Goal: Transaction & Acquisition: Subscribe to service/newsletter

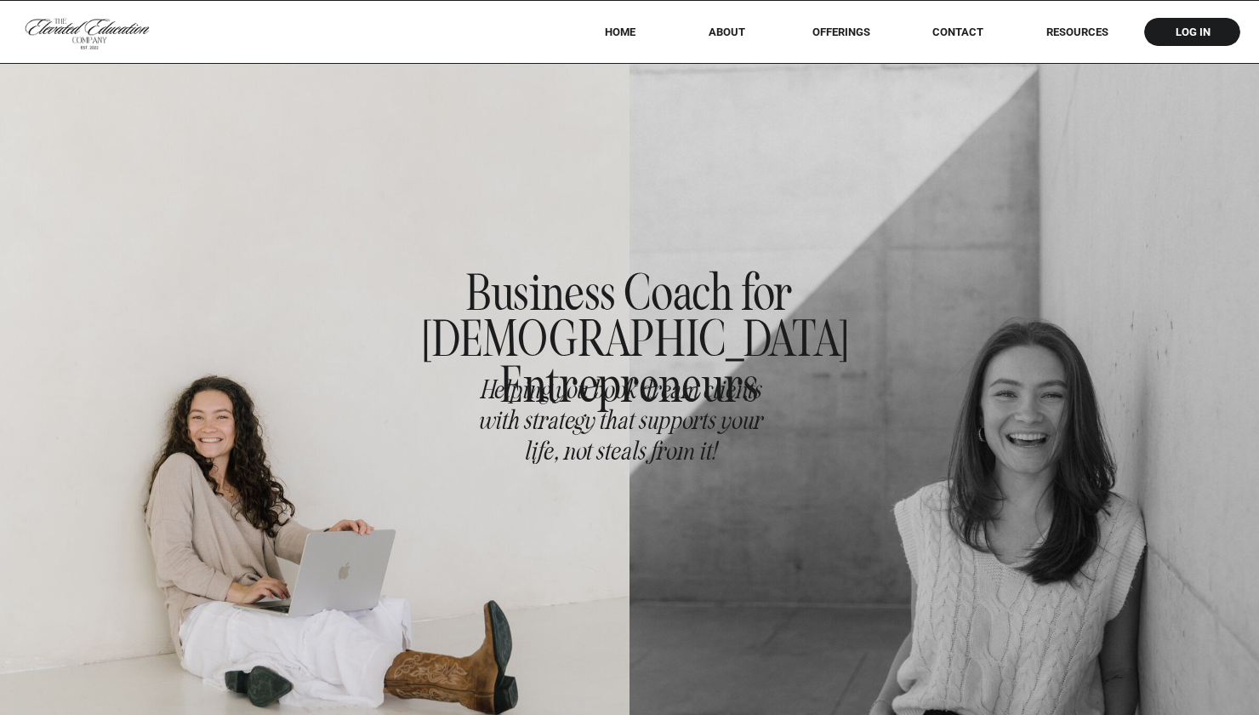
click at [857, 25] on div at bounding box center [629, 31] width 1259 height 63
click at [842, 43] on div at bounding box center [629, 31] width 1259 height 63
click at [839, 31] on nav "offerings" at bounding box center [841, 32] width 106 height 13
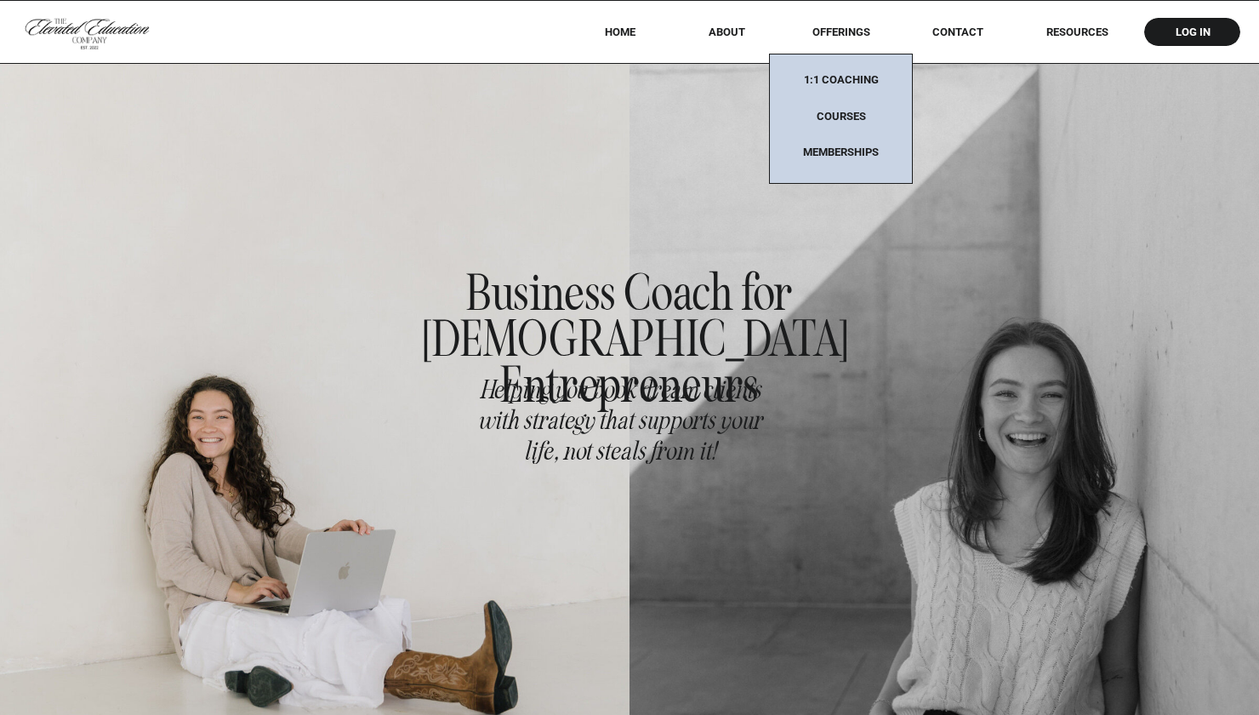
click at [836, 154] on nav "Memberships" at bounding box center [841, 152] width 106 height 14
